Goal: Task Accomplishment & Management: Use online tool/utility

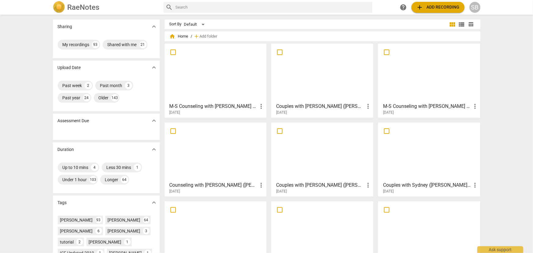
click at [422, 82] on div at bounding box center [429, 73] width 98 height 54
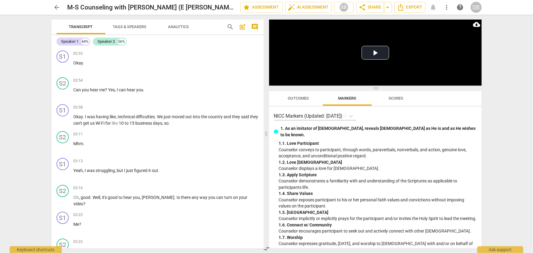
click at [54, 5] on span "arrow_back" at bounding box center [56, 7] width 7 height 7
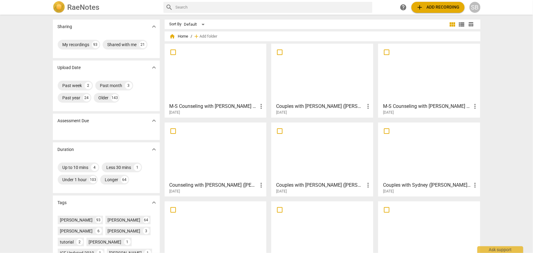
click at [227, 91] on div at bounding box center [216, 73] width 98 height 54
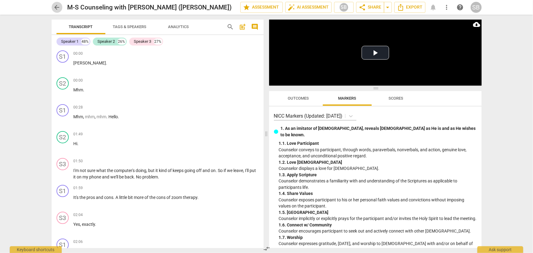
click at [56, 9] on span "arrow_back" at bounding box center [56, 7] width 7 height 7
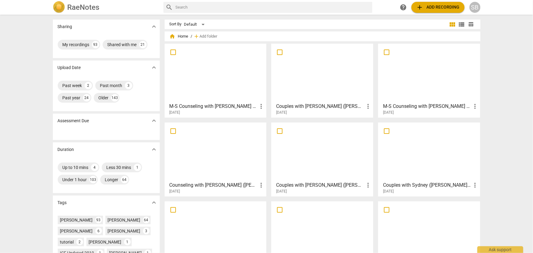
click at [342, 81] on div at bounding box center [322, 73] width 98 height 54
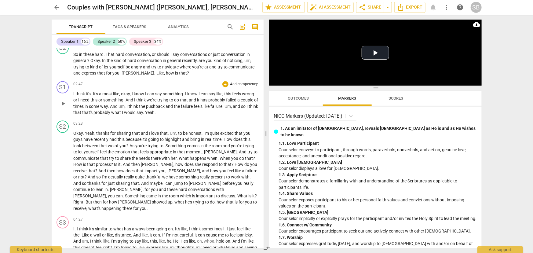
scroll to position [416, 0]
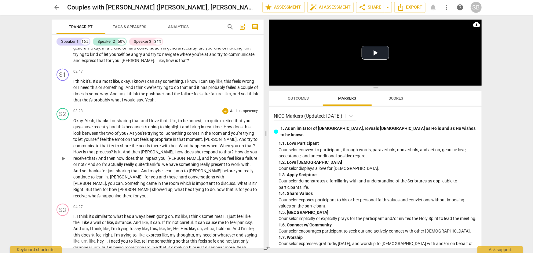
drag, startPoint x: 264, startPoint y: 59, endPoint x: 253, endPoint y: 131, distance: 72.6
click at [253, 131] on div "Transcript Tags & Speakers Analytics search post_add comment Speaker 1 16% Spea…" at bounding box center [156, 134] width 219 height 238
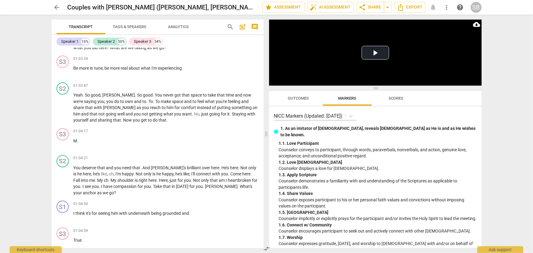
scroll to position [8664, 0]
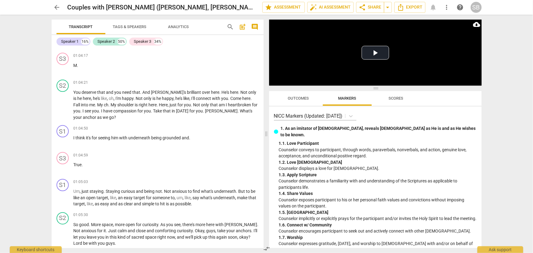
click at [55, 8] on span "arrow_back" at bounding box center [56, 7] width 7 height 7
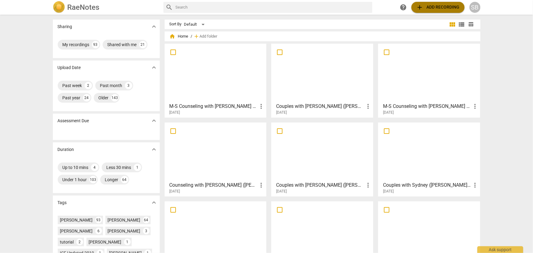
click at [438, 9] on span "add Add recording" at bounding box center [437, 7] width 43 height 7
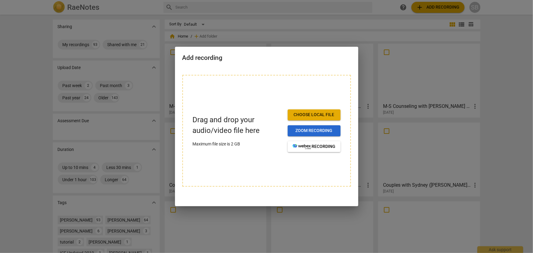
click at [306, 130] on span "Zoom recording" at bounding box center [313, 131] width 43 height 6
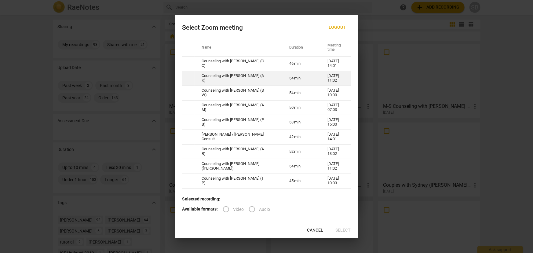
click at [227, 79] on td "Counseling with Sydney Blanchard (A K)" at bounding box center [237, 78] width 87 height 15
radio input "true"
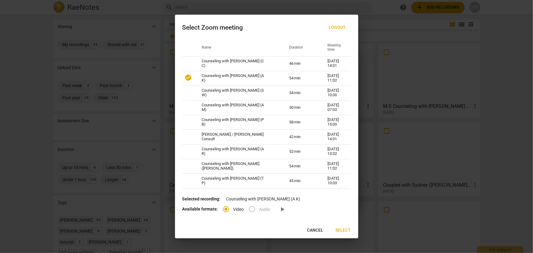
click at [342, 231] on span "Select" at bounding box center [342, 230] width 15 height 6
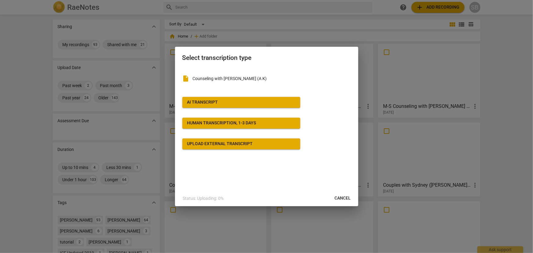
click at [229, 102] on span "AI Transcript" at bounding box center [241, 102] width 108 height 6
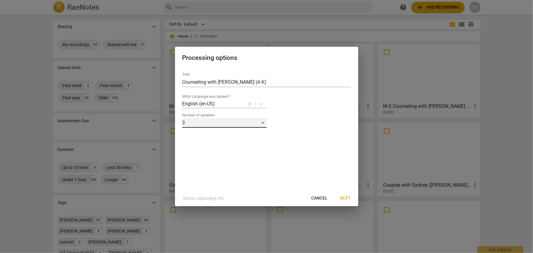
click at [194, 122] on div "3" at bounding box center [224, 123] width 84 height 10
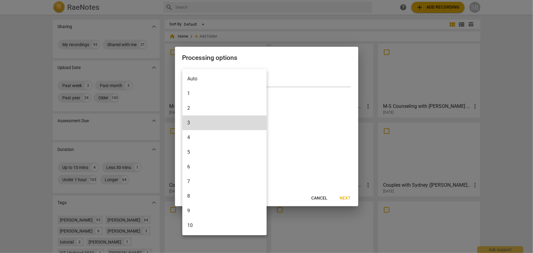
click at [190, 106] on li "2" at bounding box center [224, 108] width 84 height 15
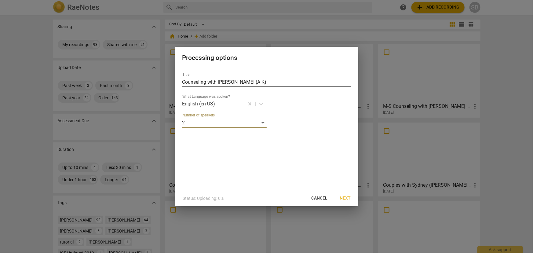
click at [183, 78] on input "Counseling with Sydney Blanchard (A K)" at bounding box center [266, 82] width 169 height 10
drag, startPoint x: 216, startPoint y: 82, endPoint x: 208, endPoint y: 82, distance: 8.9
click at [208, 82] on input "M-S Counseling with Sydney Blanchard (A K)" at bounding box center [266, 82] width 169 height 10
click at [236, 81] on input "M-S Counseling with Sydney Blanchard (A K)" at bounding box center [266, 82] width 169 height 10
drag, startPoint x: 266, startPoint y: 81, endPoint x: 245, endPoint y: 85, distance: 20.9
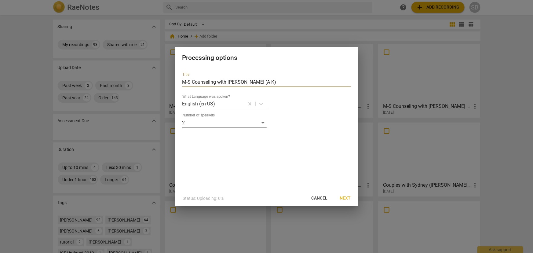
click at [245, 85] on input "M-S Counseling with Sydney Blanchard (A K)" at bounding box center [266, 82] width 169 height 10
click at [248, 82] on input "M-S Counseling with Sydney (A K)" at bounding box center [266, 82] width 169 height 10
type input "M-S Counseling with Sydney (Ally, K)"
click at [345, 199] on span "Next" at bounding box center [345, 198] width 11 height 6
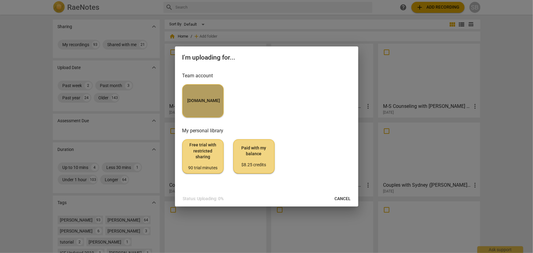
click at [209, 109] on button "MyCounselor.Online" at bounding box center [202, 100] width 41 height 33
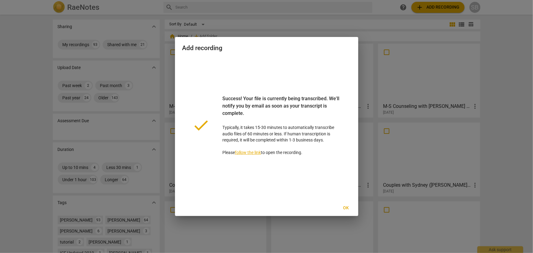
click at [345, 208] on span "Ok" at bounding box center [346, 208] width 10 height 6
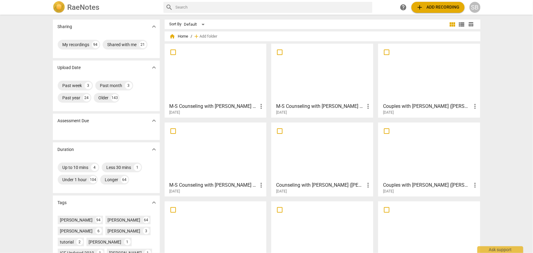
click at [403, 80] on div at bounding box center [429, 73] width 98 height 54
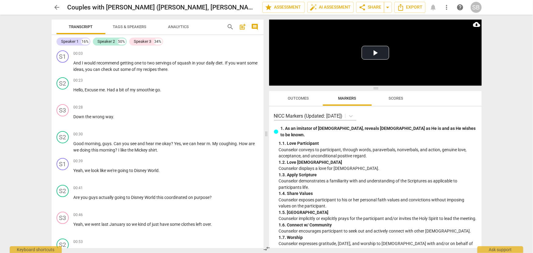
click at [58, 9] on span "arrow_back" at bounding box center [56, 7] width 7 height 7
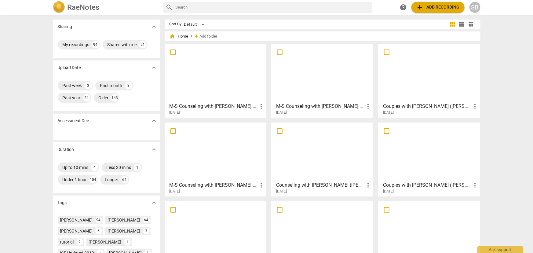
click at [216, 65] on div at bounding box center [216, 73] width 98 height 54
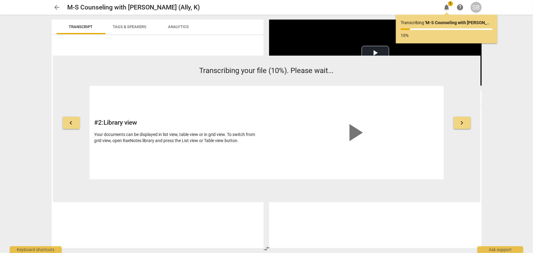
click at [53, 9] on span "arrow_back" at bounding box center [56, 7] width 7 height 7
